Goal: Find specific fact: Find specific page/section

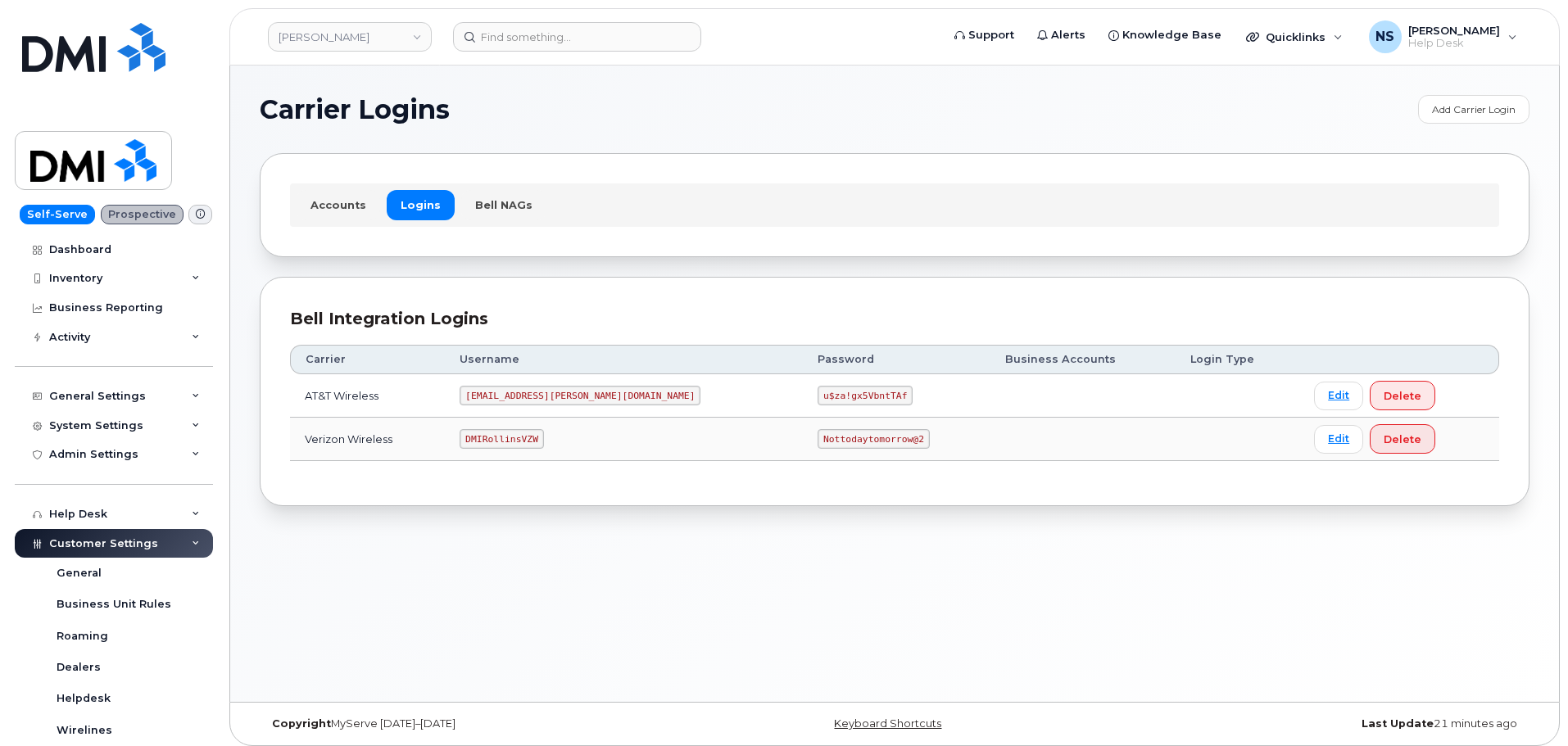
click at [535, 437] on code "DMIRollinsVZW" at bounding box center [502, 439] width 83 height 19
copy code "DMIRollinsVZW"
click at [818, 431] on code "Nottodaytomorrow@2" at bounding box center [873, 439] width 112 height 19
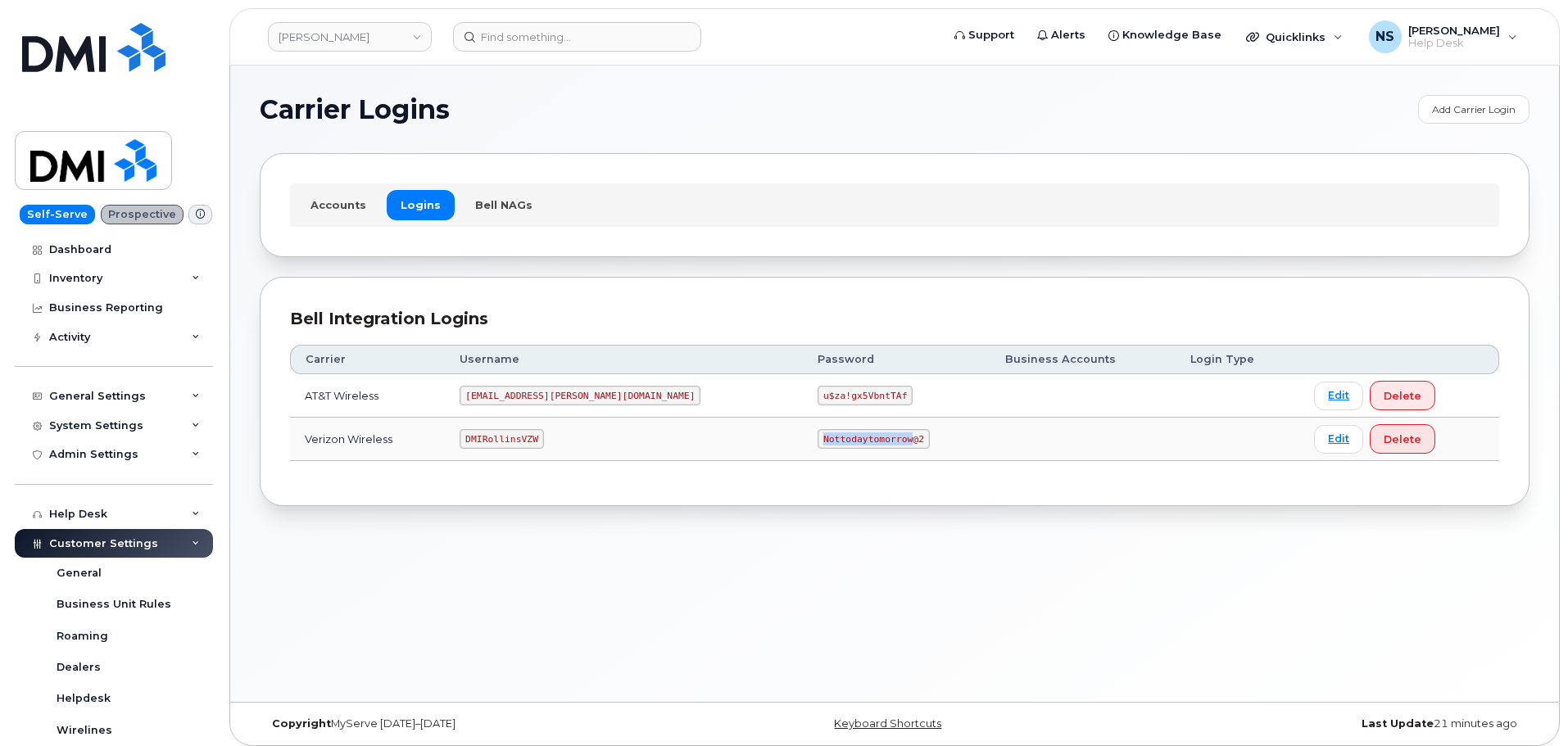
click at [818, 431] on code "Nottodaytomorrow@2" at bounding box center [873, 439] width 112 height 19
copy code "Nottodaytomorrow@2"
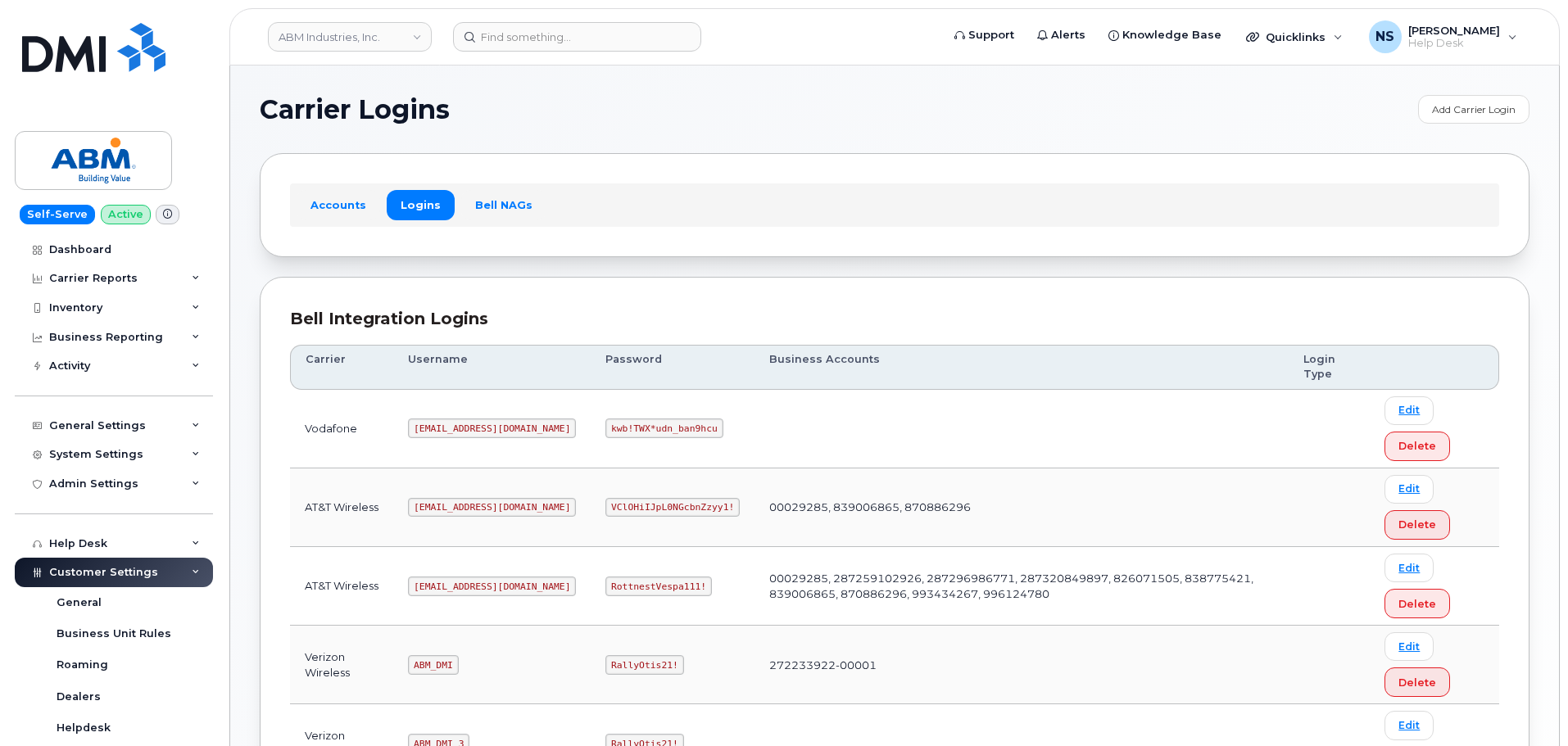
scroll to position [335, 0]
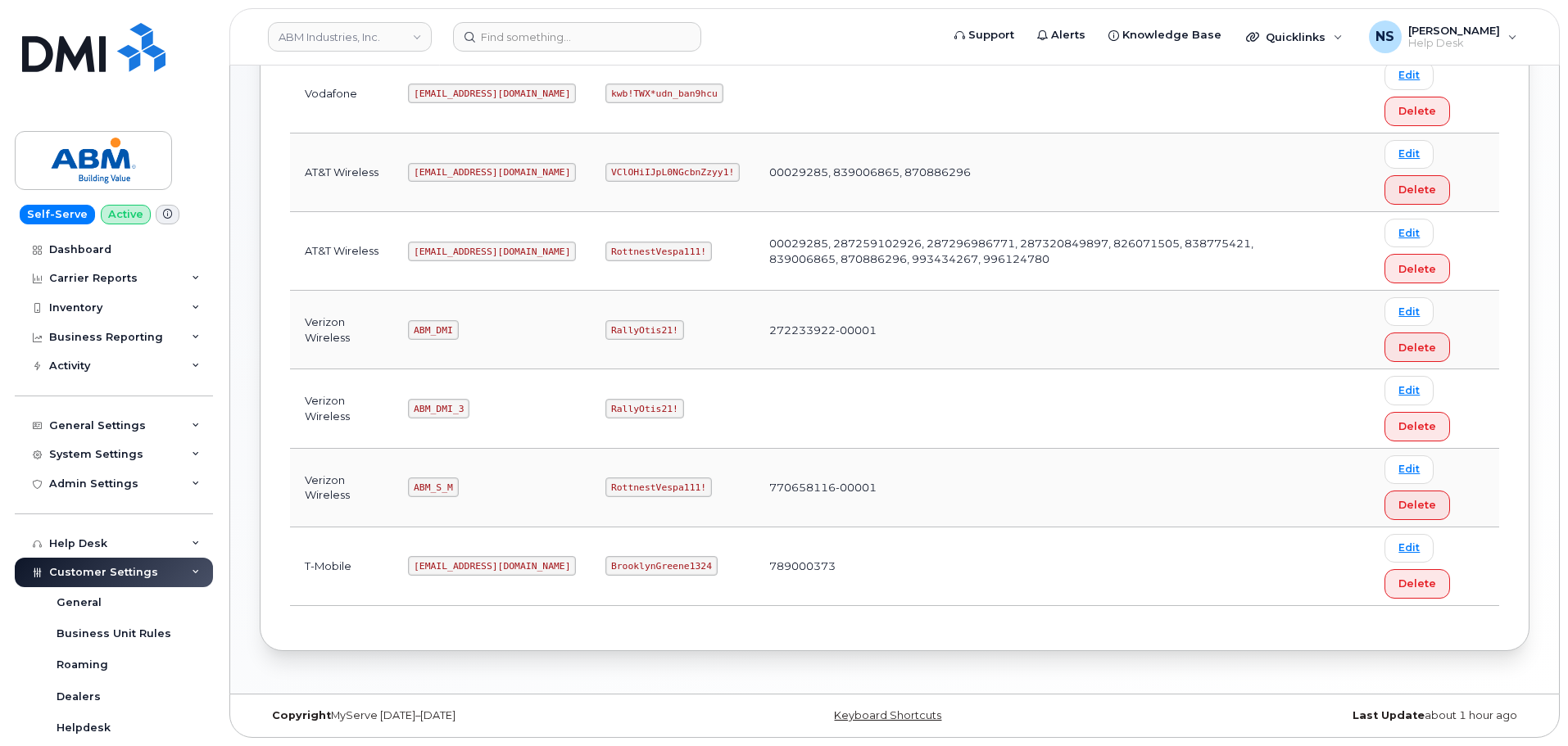
click at [440, 481] on code "ABM_S_M" at bounding box center [434, 487] width 50 height 19
copy code "ABM_S_M"
click at [605, 480] on code "RottnestVespa111!" at bounding box center [659, 487] width 107 height 19
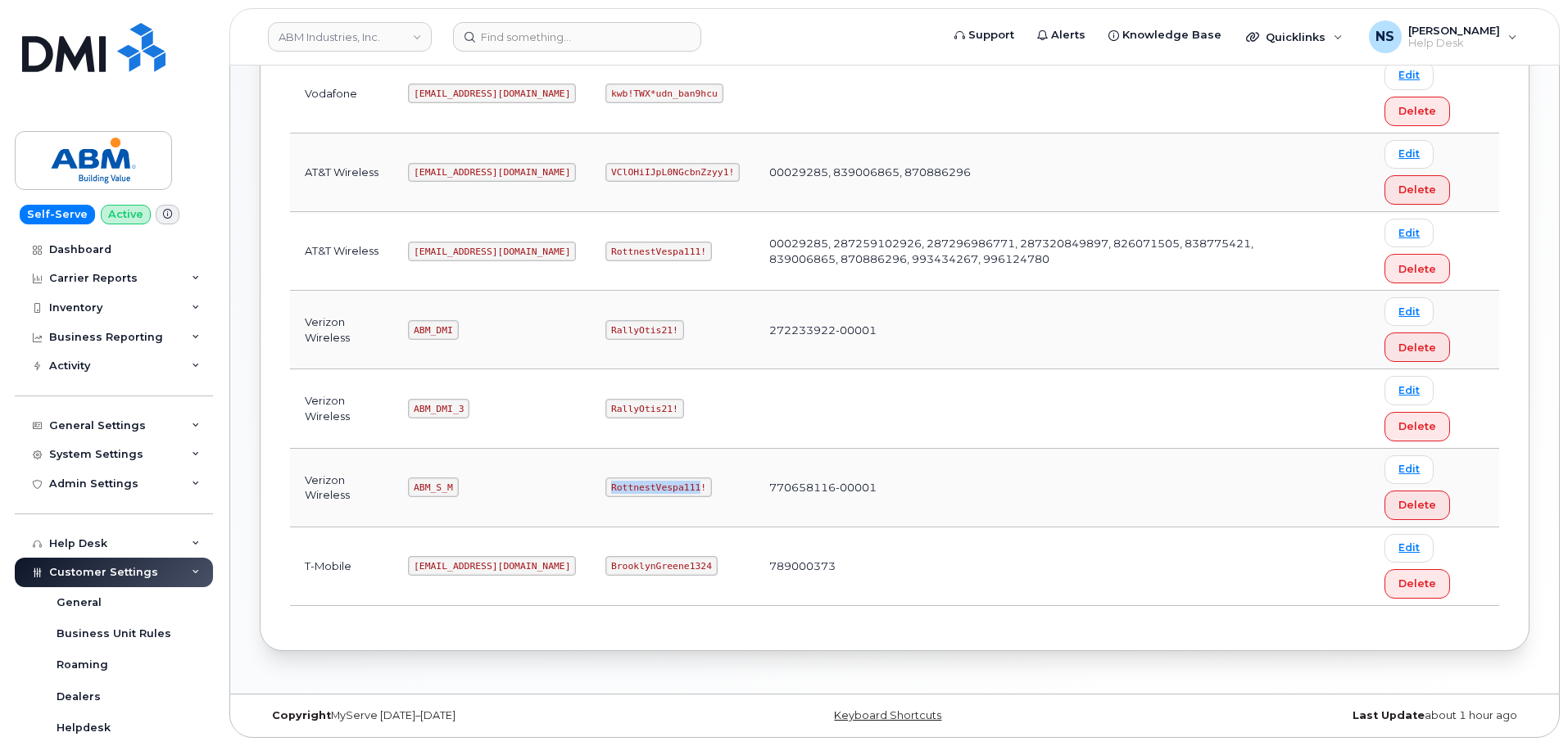
click at [605, 480] on code "RottnestVespa111!" at bounding box center [659, 487] width 107 height 19
click at [605, 481] on code "RottnestVespa111!" at bounding box center [659, 487] width 107 height 19
copy code "RottnestVespa111!"
